Goal: Browse casually

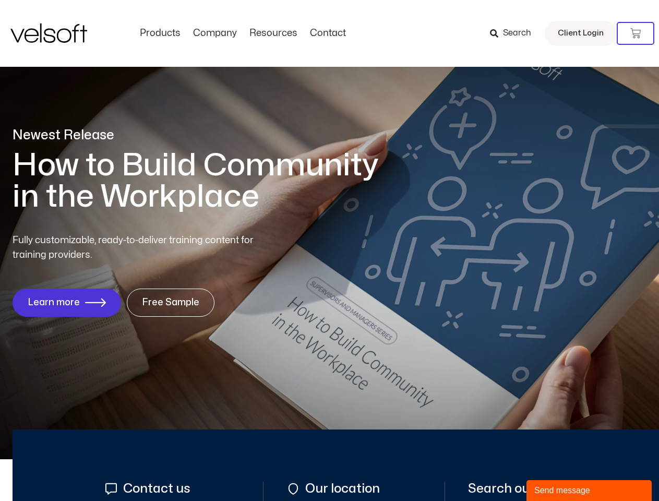
click at [329, 250] on div "Fully customizable, ready-to-deliver training content for training providers. L…" at bounding box center [330, 274] width 634 height 83
click at [636, 33] on icon at bounding box center [635, 33] width 10 height 10
click at [589, 491] on div "Send message" at bounding box center [589, 490] width 110 height 13
